Goal: Book appointment/travel/reservation

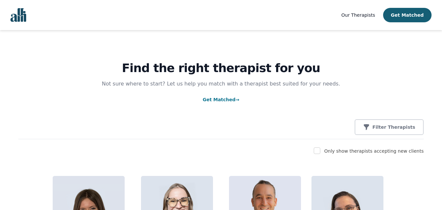
click at [371, 15] on span "Our Therapists" at bounding box center [358, 14] width 34 height 5
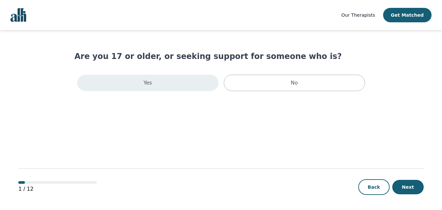
click at [146, 84] on p "Yes" at bounding box center [148, 83] width 9 height 8
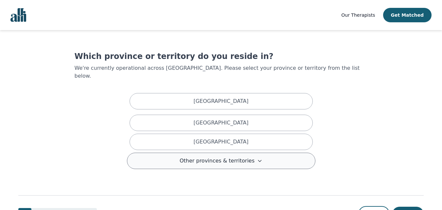
click at [257, 158] on icon at bounding box center [259, 160] width 5 height 5
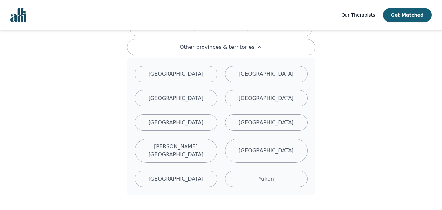
scroll to position [140, 0]
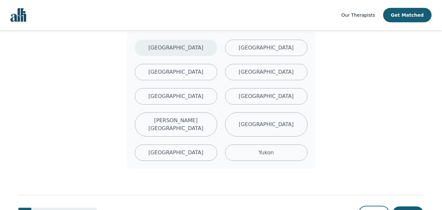
click at [194, 44] on div "Manitoba" at bounding box center [176, 48] width 82 height 16
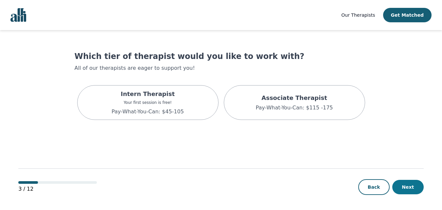
click at [409, 186] on button "Next" at bounding box center [407, 187] width 31 height 14
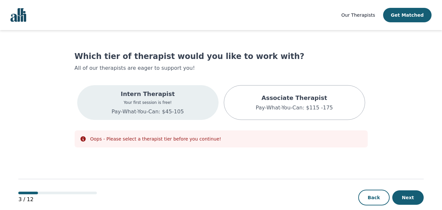
click at [185, 105] on div "Intern Therapist Your first session is free! Pay-What-You-Can: $45-105" at bounding box center [147, 102] width 141 height 35
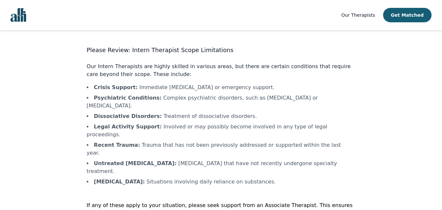
scroll to position [15, 0]
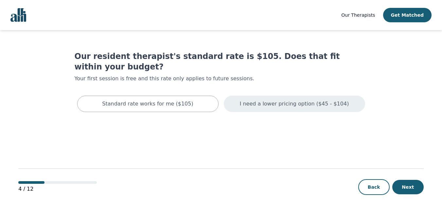
click at [266, 100] on p "I need a lower pricing option ($45 - $104)" at bounding box center [294, 104] width 109 height 8
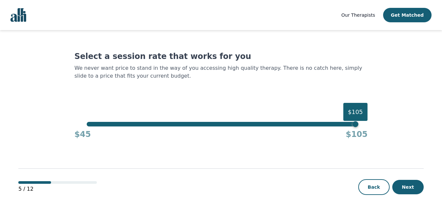
click at [90, 125] on div "$105" at bounding box center [221, 124] width 269 height 5
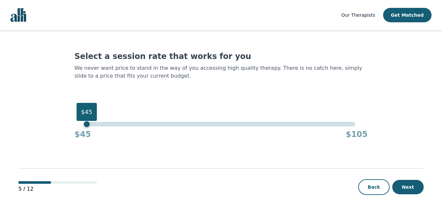
click at [88, 125] on div "$45" at bounding box center [221, 124] width 269 height 5
click at [401, 188] on button "Next" at bounding box center [407, 187] width 31 height 14
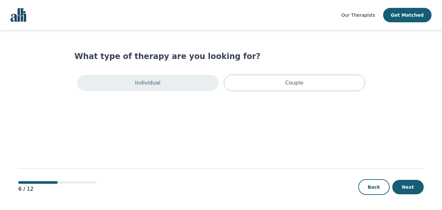
click at [172, 78] on div "Individual" at bounding box center [147, 83] width 141 height 16
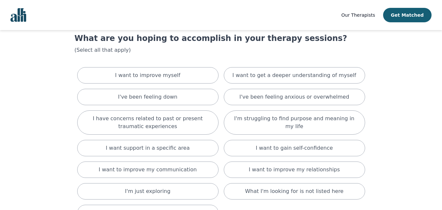
scroll to position [17, 0]
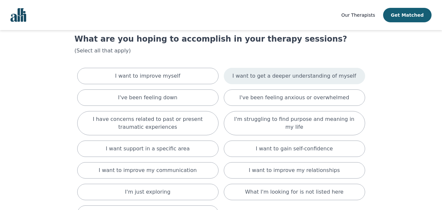
click at [252, 75] on p "I want to get a deeper understanding of myself" at bounding box center [294, 76] width 124 height 8
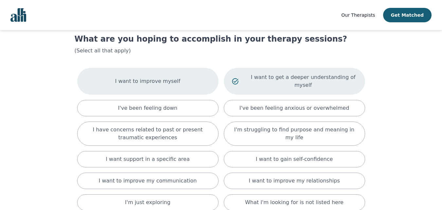
click at [166, 73] on div "I want to improve myself" at bounding box center [147, 81] width 141 height 27
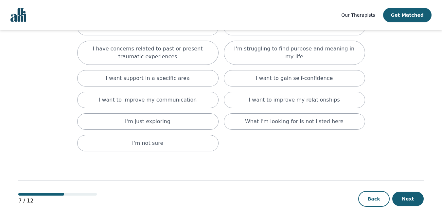
scroll to position [99, 0]
click at [409, 191] on button "Next" at bounding box center [407, 198] width 31 height 14
